Goal: Transaction & Acquisition: Purchase product/service

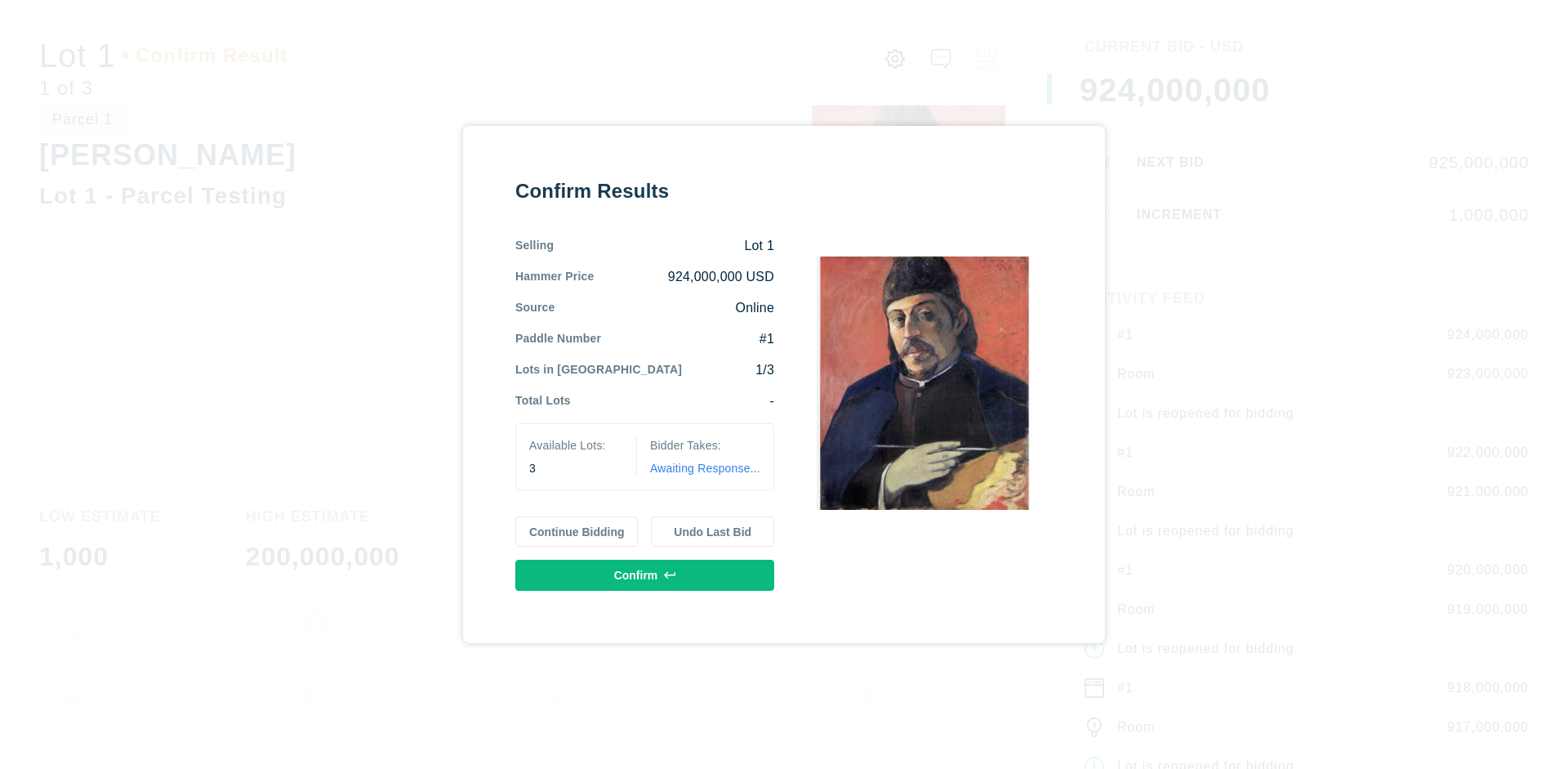
click at [578, 531] on button "Continue Bidding" at bounding box center [577, 531] width 123 height 31
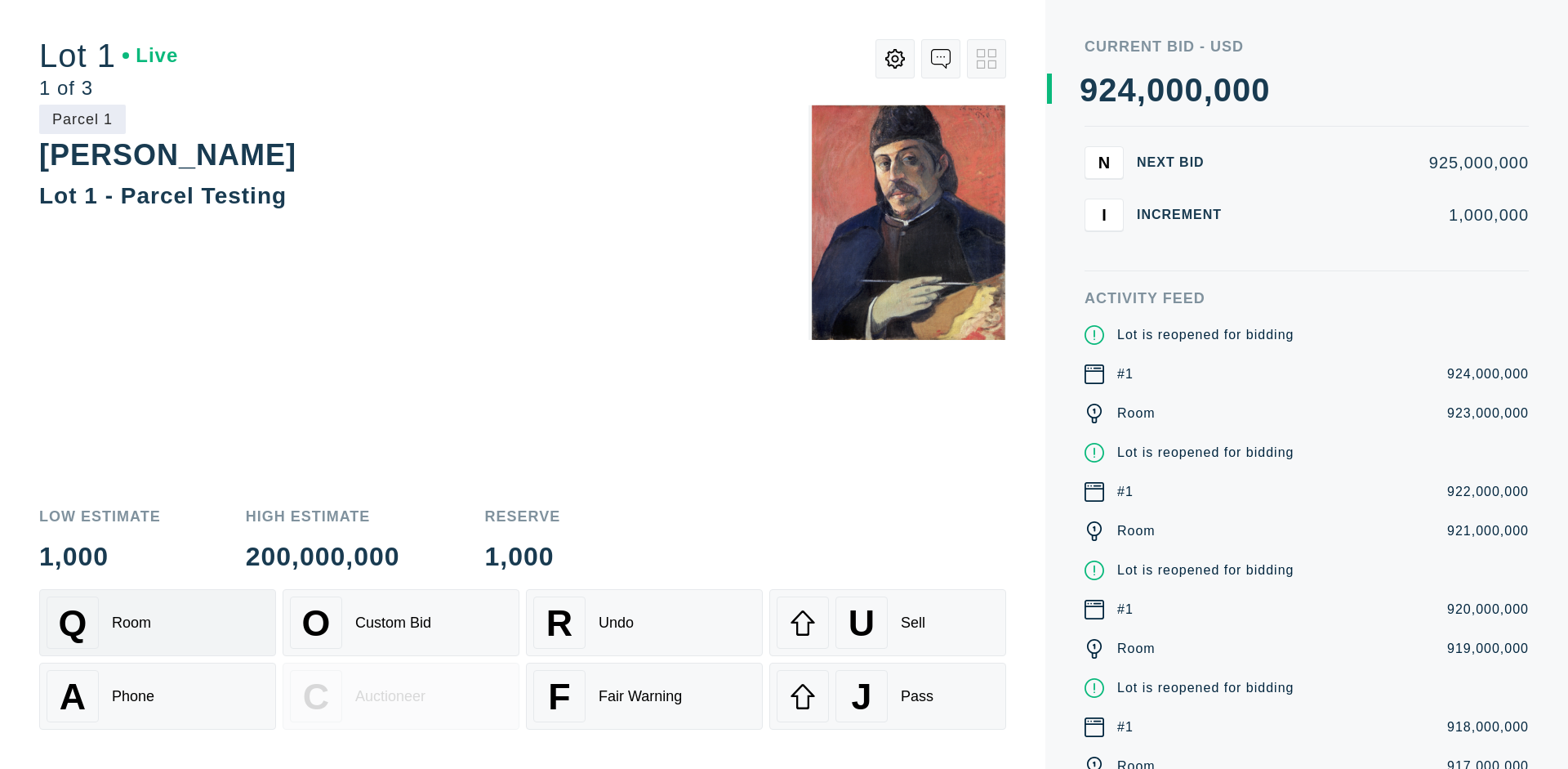
click at [158, 622] on div "Q Room" at bounding box center [157, 622] width 222 height 53
